Goal: Task Accomplishment & Management: Manage account settings

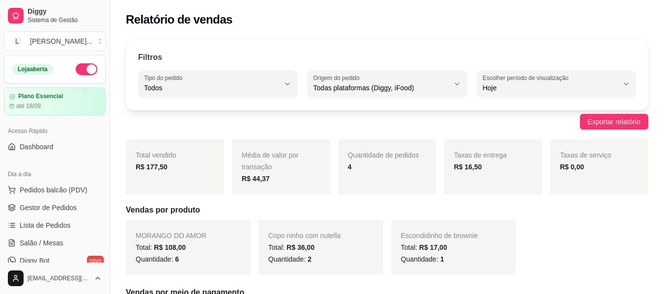
select select "ALL"
select select "0"
click at [60, 212] on span "Gestor de Pedidos" at bounding box center [48, 208] width 57 height 10
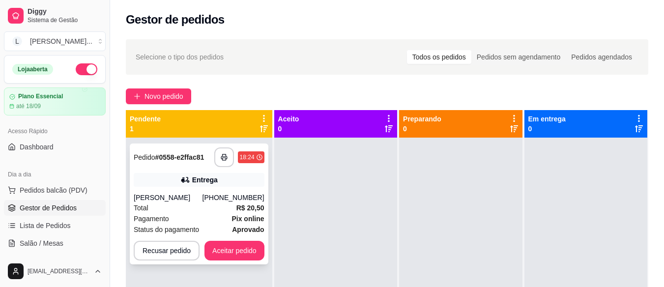
click at [198, 202] on div "Total R$ 20,50" at bounding box center [199, 207] width 131 height 11
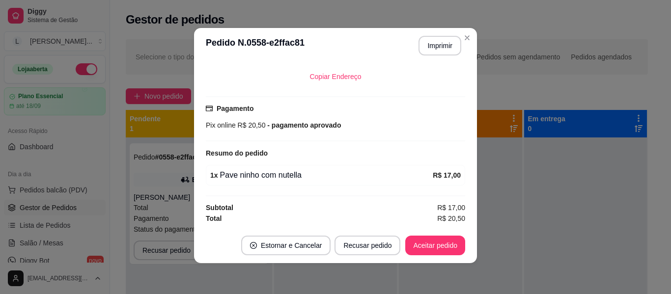
scroll to position [2, 0]
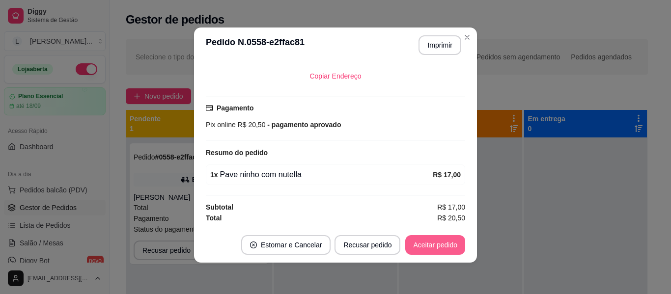
click at [428, 247] on button "Aceitar pedido" at bounding box center [435, 245] width 60 height 20
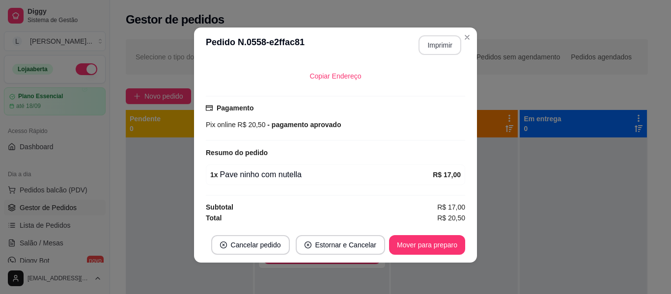
click at [441, 41] on button "Imprimir" at bounding box center [440, 45] width 43 height 20
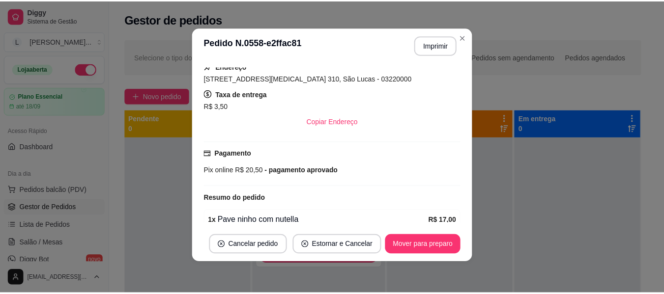
scroll to position [127, 0]
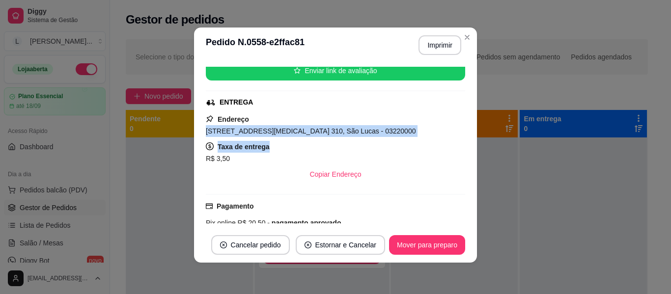
drag, startPoint x: 253, startPoint y: 129, endPoint x: 381, endPoint y: 145, distance: 129.2
click at [362, 142] on div "Endereço [STREET_ADDRESS][MEDICAL_DATA] 310, São Lucas - 03220000 Taxa de entre…" at bounding box center [335, 148] width 259 height 71
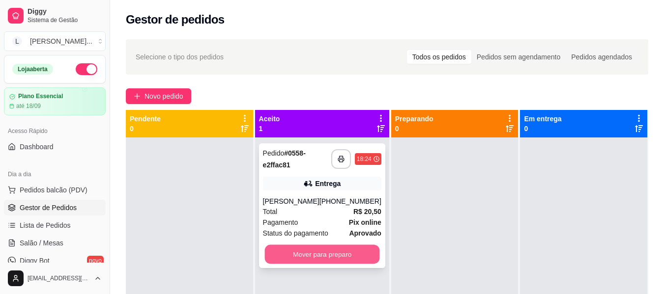
click at [327, 256] on button "Mover para preparo" at bounding box center [321, 254] width 115 height 19
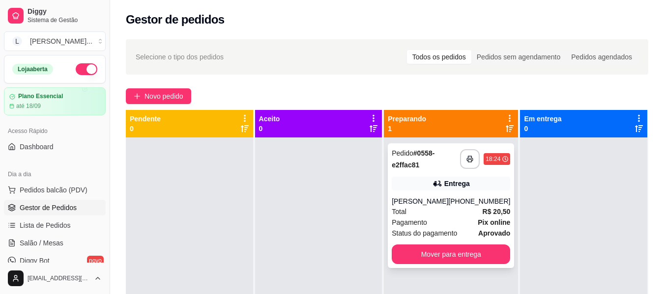
click at [448, 204] on div "[PERSON_NAME]" at bounding box center [420, 202] width 56 height 10
click at [30, 219] on link "Lista de Pedidos" at bounding box center [55, 226] width 102 height 16
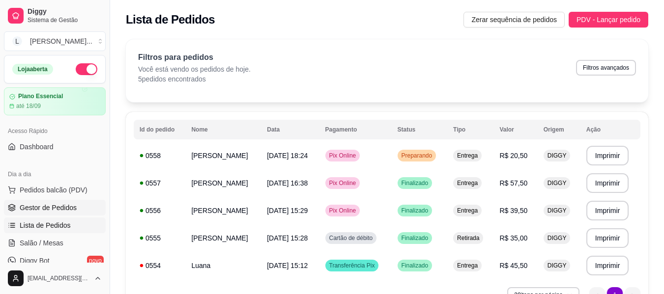
click at [56, 206] on span "Gestor de Pedidos" at bounding box center [48, 208] width 57 height 10
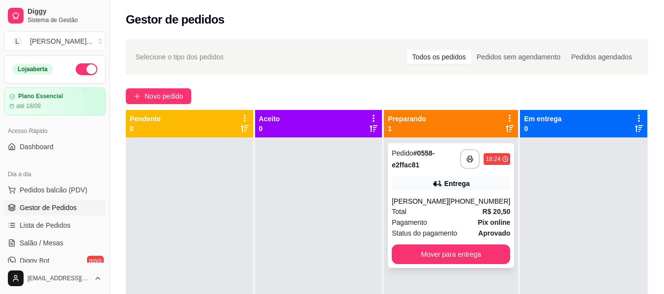
click at [472, 207] on div "Total R$ 20,50" at bounding box center [451, 211] width 118 height 11
click at [469, 199] on div "[PHONE_NUMBER]" at bounding box center [479, 202] width 62 height 10
click at [44, 226] on span "Lista de Pedidos" at bounding box center [45, 226] width 51 height 10
